Goal: Transaction & Acquisition: Purchase product/service

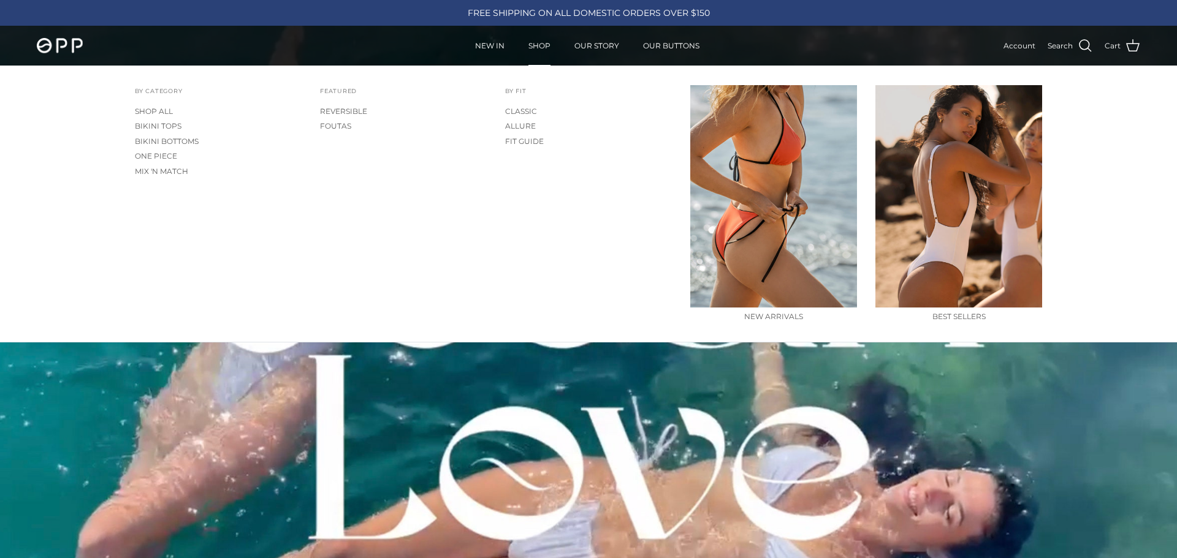
click at [545, 45] on link "SHOP" at bounding box center [539, 46] width 44 height 38
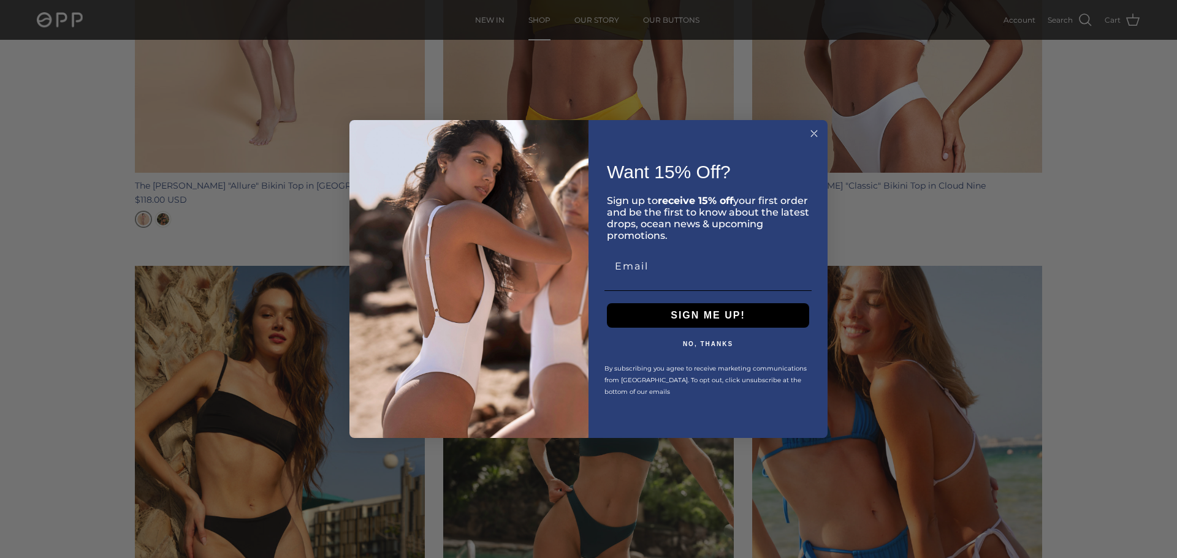
scroll to position [2496, 0]
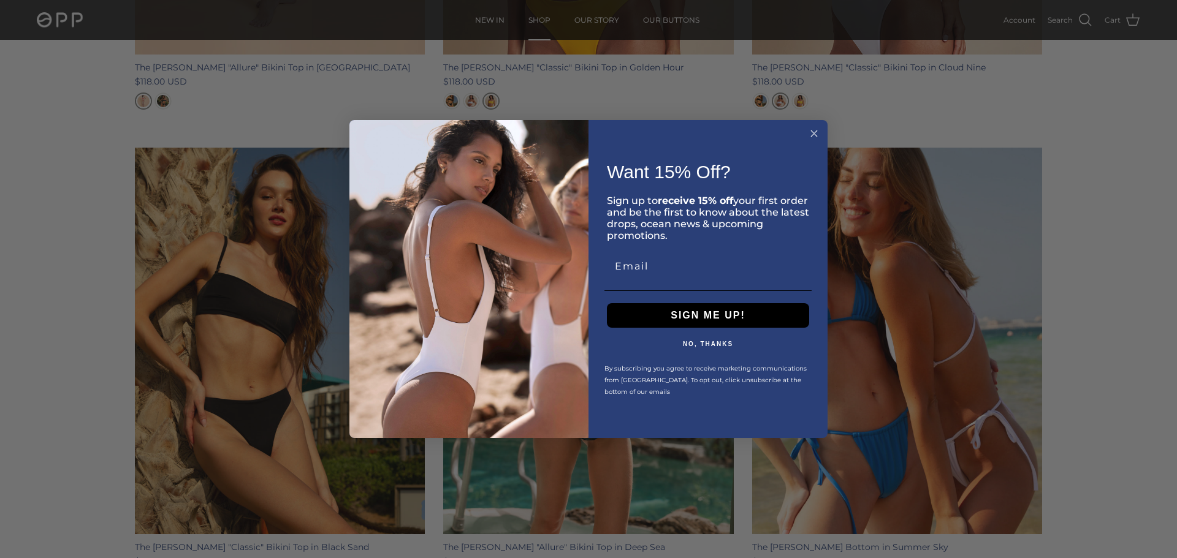
click at [818, 140] on div "Close dialog Want 15% Off? ​ Sign up to receive 15% off your first order and be…" at bounding box center [588, 279] width 478 height 319
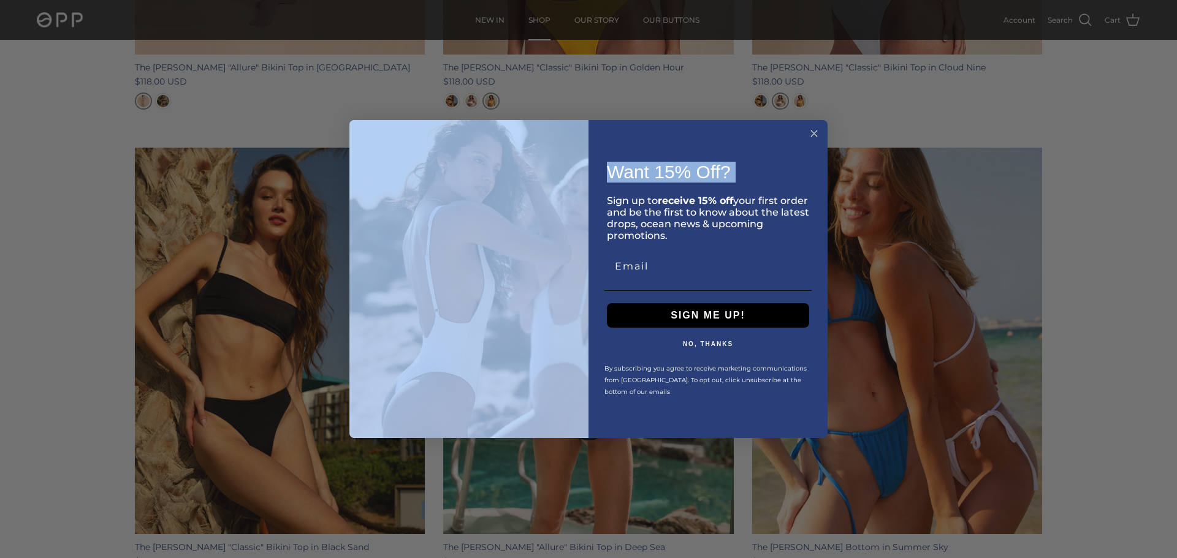
click at [813, 132] on icon "Close dialog" at bounding box center [814, 134] width 6 height 6
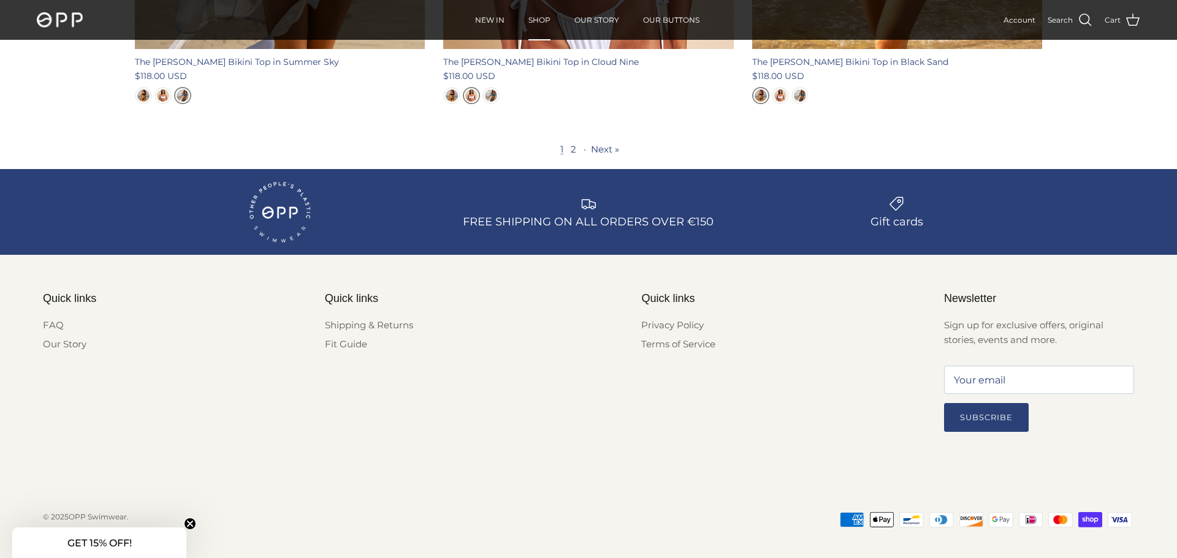
scroll to position [4438, 0]
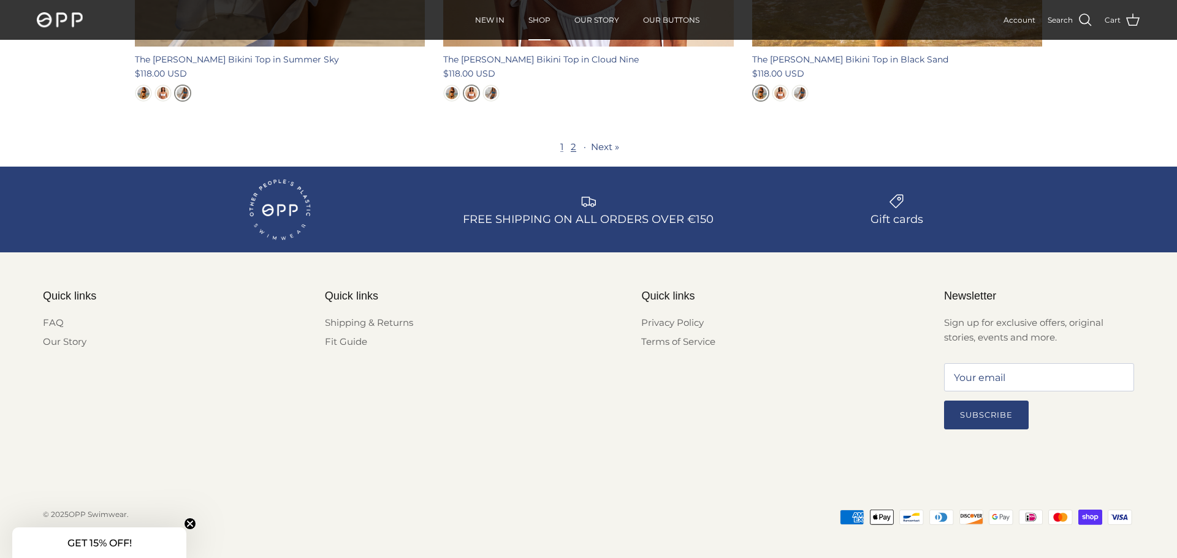
click at [571, 141] on link "2" at bounding box center [574, 147] width 6 height 12
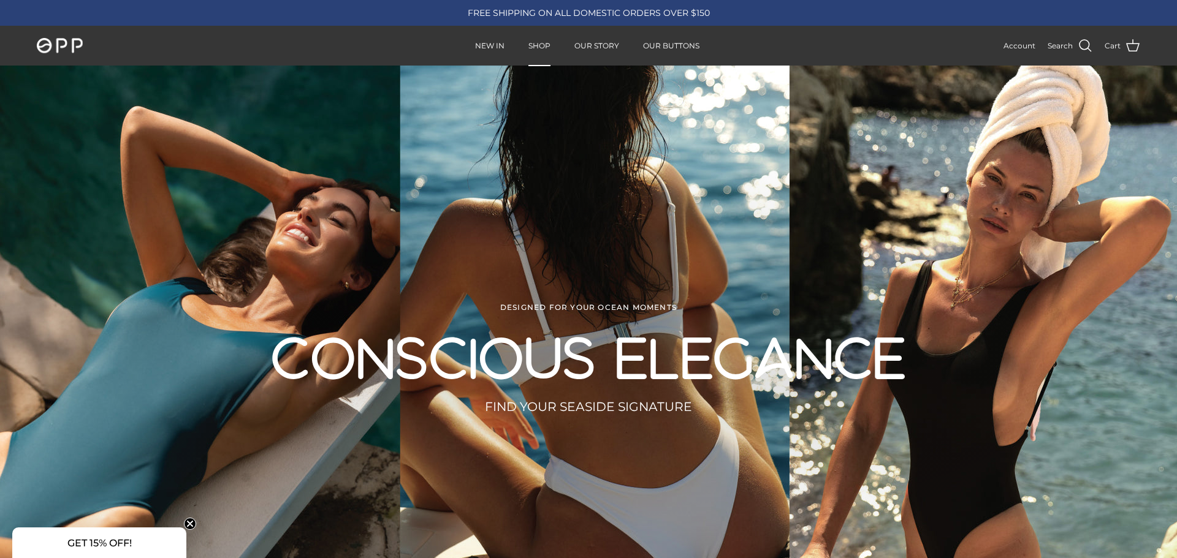
drag, startPoint x: 1085, startPoint y: 47, endPoint x: 1085, endPoint y: 53, distance: 6.2
click at [1085, 47] on span at bounding box center [1085, 45] width 15 height 15
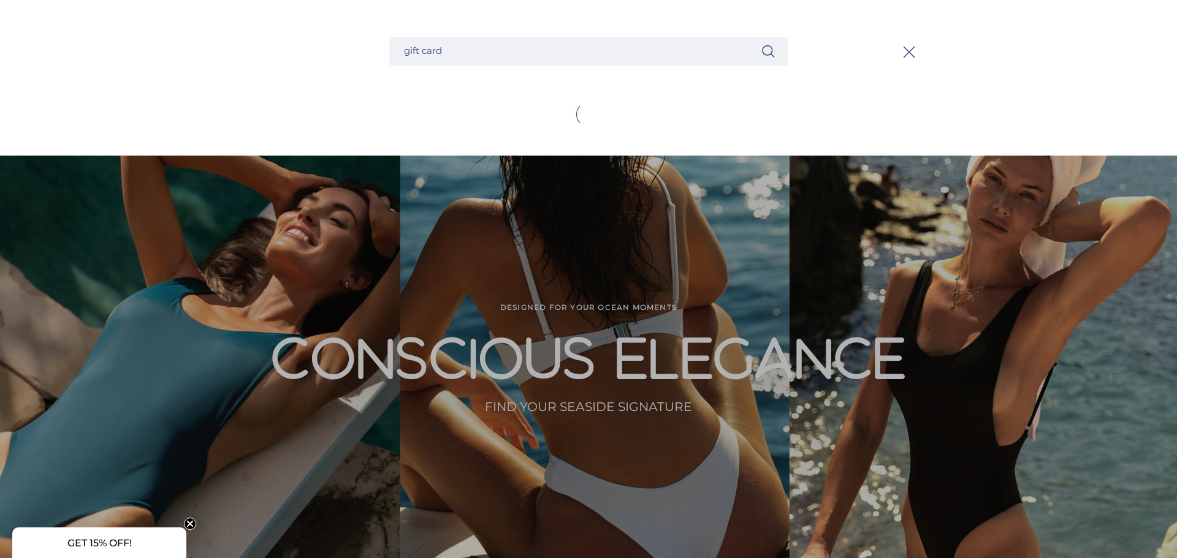
type input "gift card"
click at [761, 44] on button "Search" at bounding box center [768, 51] width 15 height 15
